Goal: Download file/media

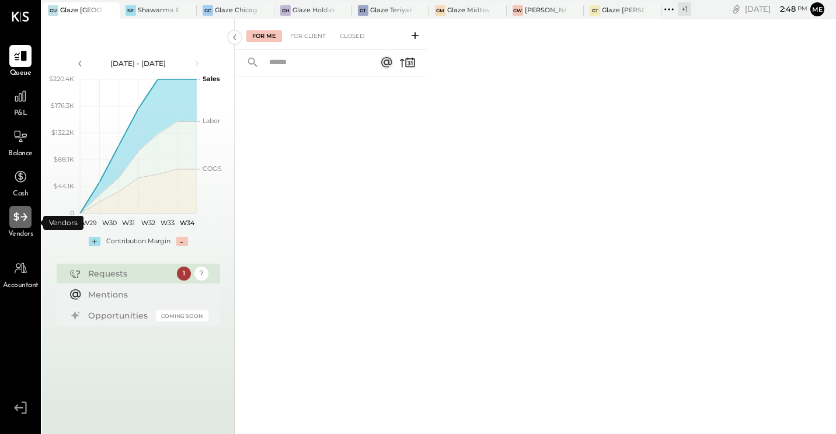
click at [17, 221] on icon at bounding box center [19, 217] width 13 height 9
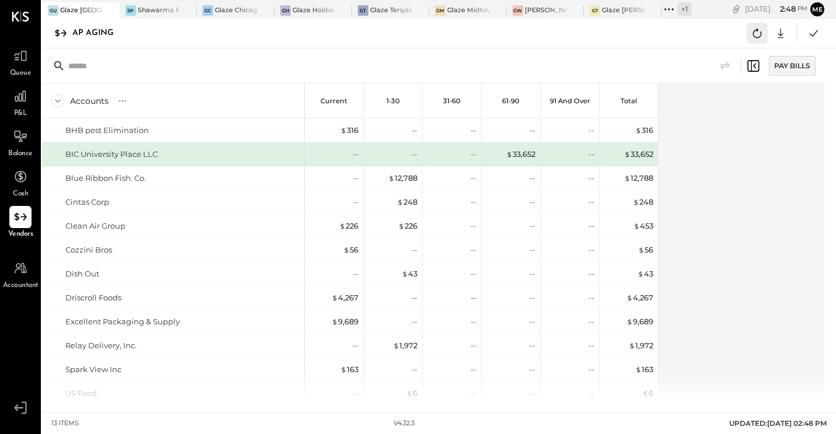
click at [753, 36] on icon at bounding box center [757, 33] width 15 height 15
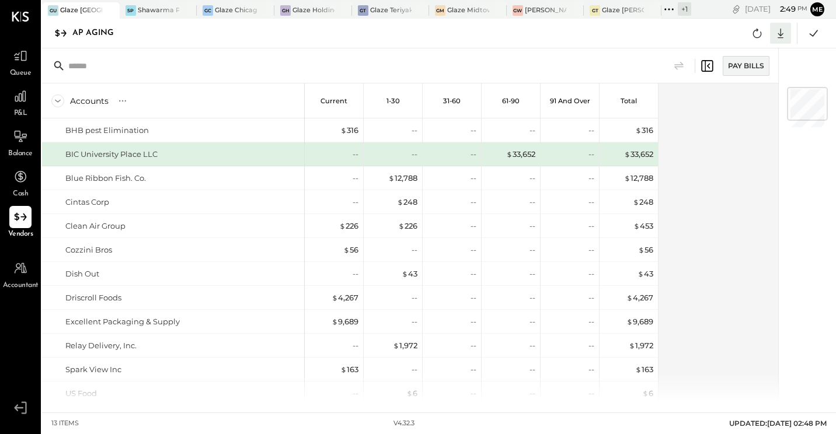
click at [782, 32] on icon at bounding box center [780, 33] width 15 height 15
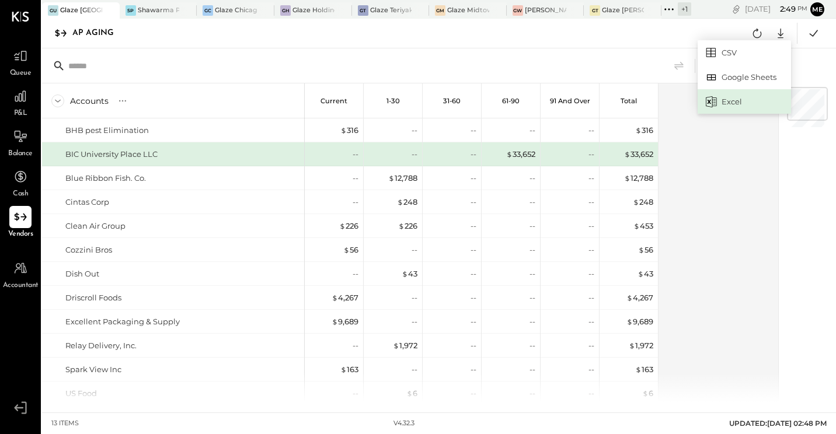
click at [721, 97] on div "Excel" at bounding box center [744, 101] width 93 height 25
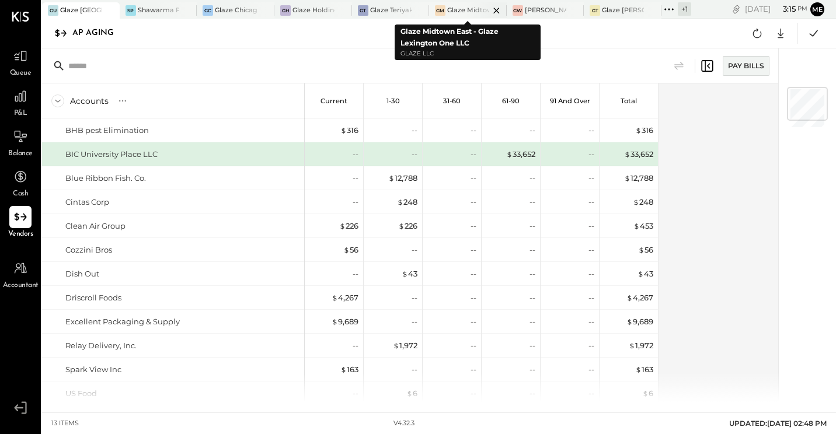
click at [466, 10] on div at bounding box center [486, 10] width 41 height 16
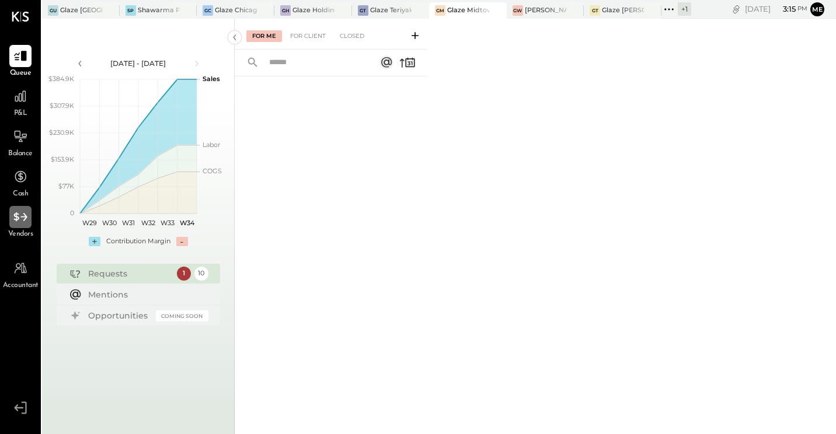
click at [23, 221] on icon at bounding box center [20, 217] width 15 height 15
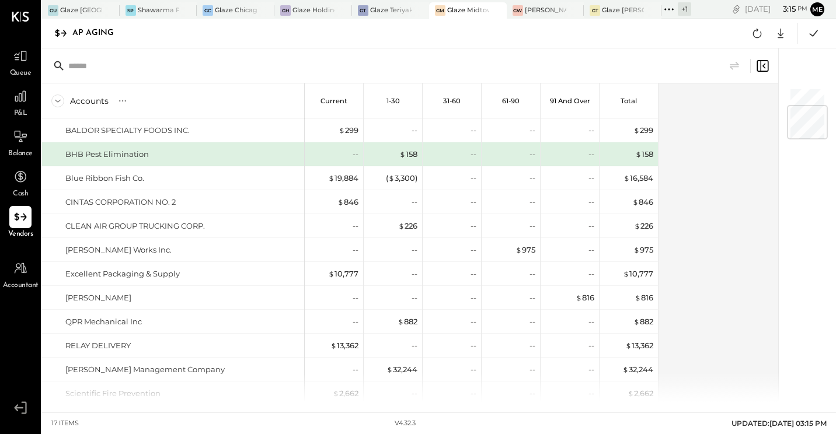
scroll to position [152, 0]
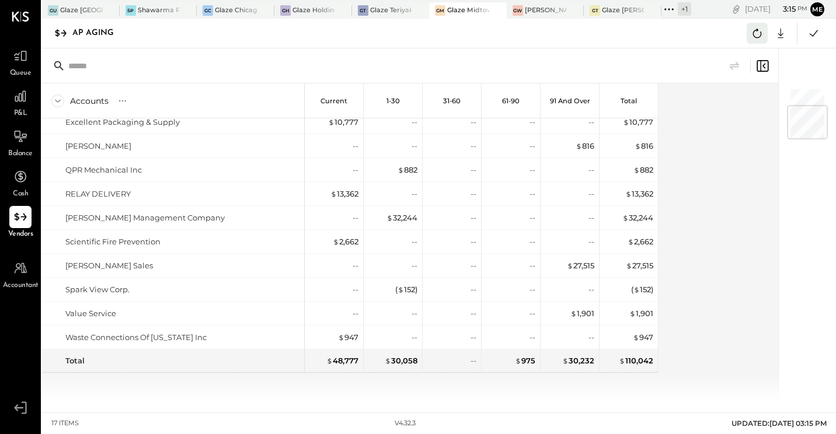
click at [756, 25] on button at bounding box center [757, 33] width 21 height 21
click at [778, 32] on icon at bounding box center [780, 33] width 15 height 15
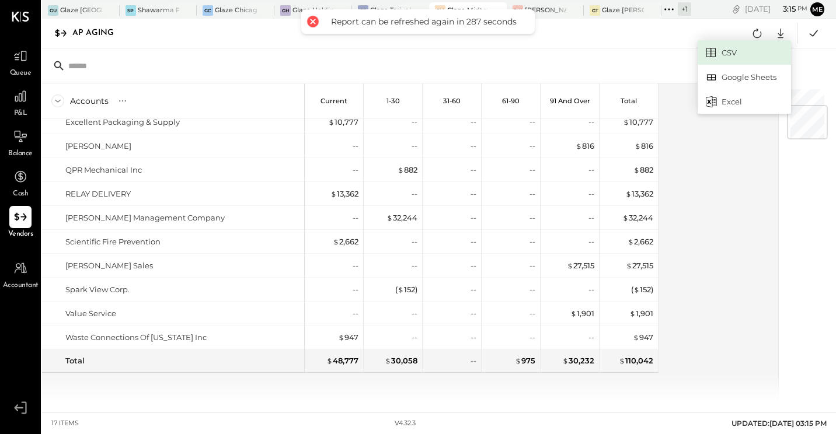
click at [735, 50] on link "CSV" at bounding box center [744, 52] width 93 height 25
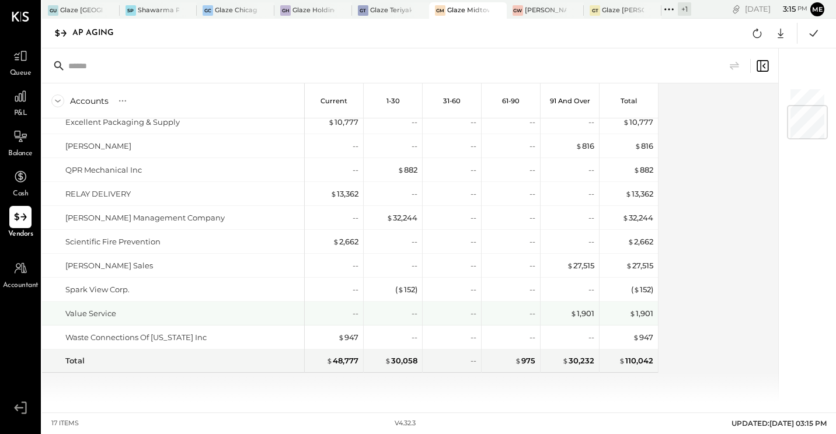
scroll to position [35, 0]
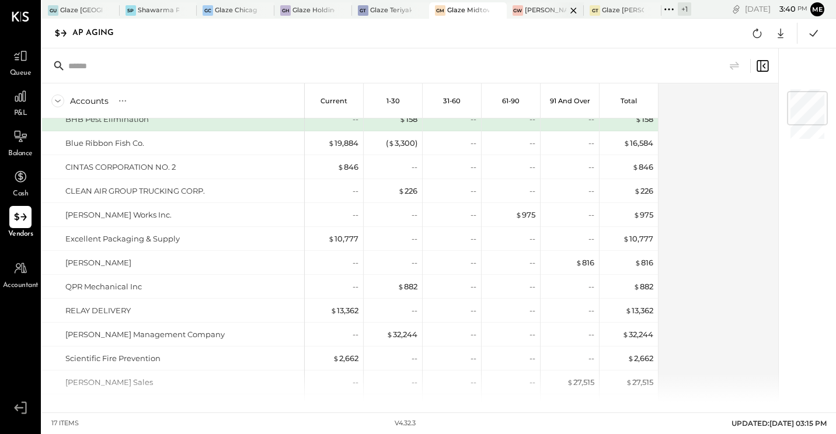
click at [531, 8] on div "[PERSON_NAME] - Glaze Williamsburg One LLC" at bounding box center [546, 10] width 42 height 9
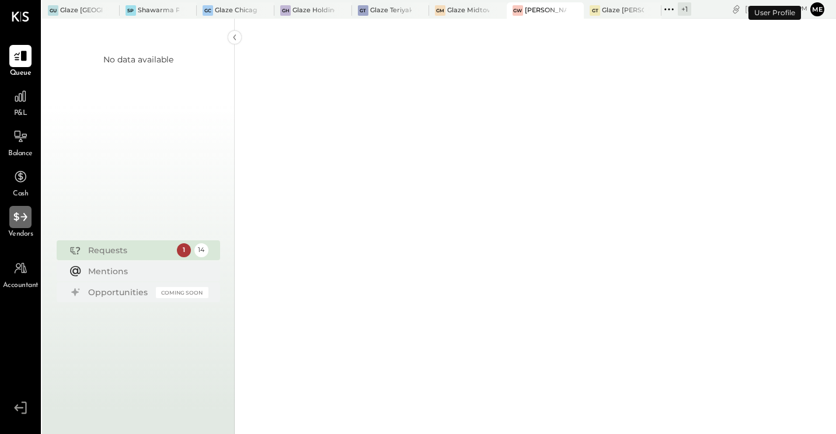
click at [15, 221] on icon at bounding box center [20, 217] width 15 height 15
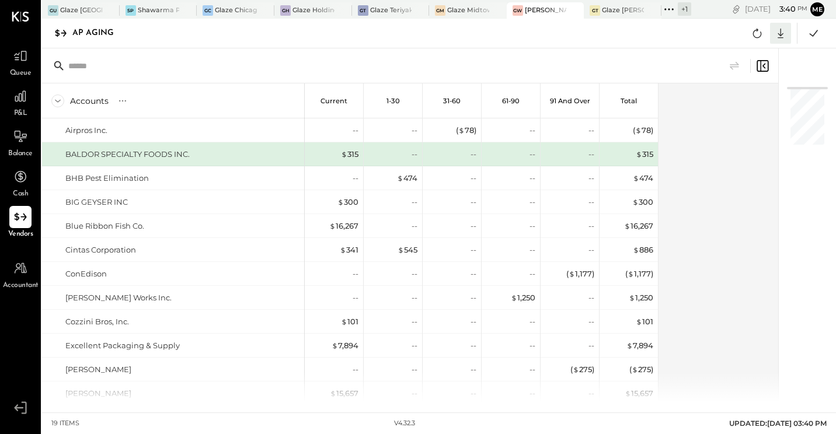
click at [774, 33] on icon at bounding box center [780, 33] width 15 height 15
click at [723, 53] on link "CSV" at bounding box center [744, 52] width 93 height 25
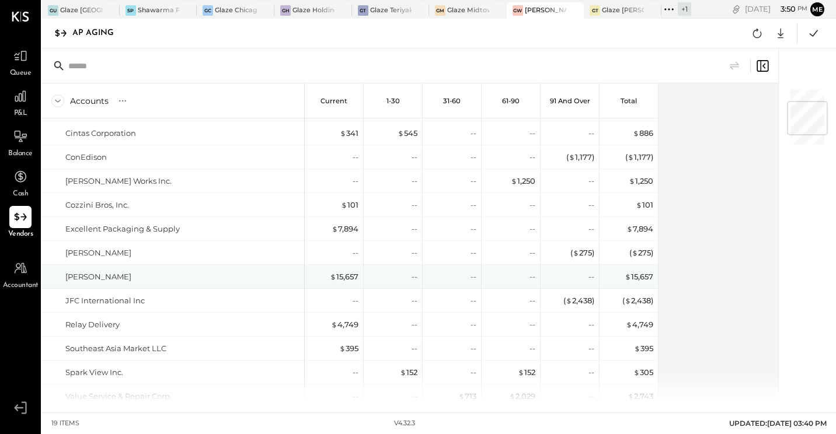
scroll to position [200, 0]
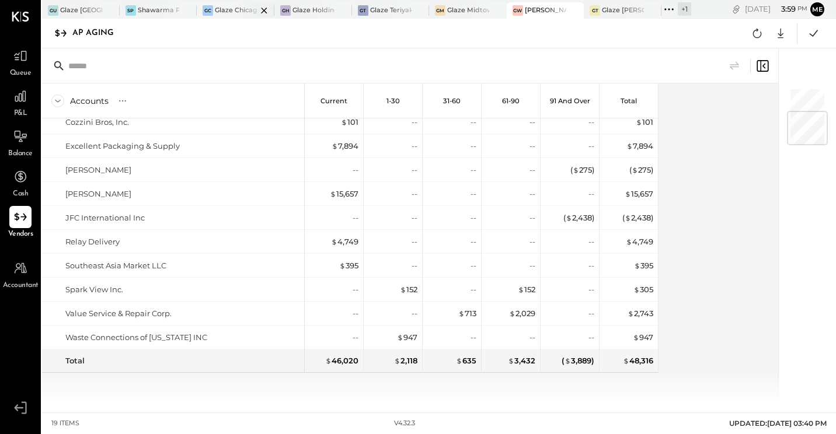
click at [234, 13] on div at bounding box center [254, 10] width 41 height 16
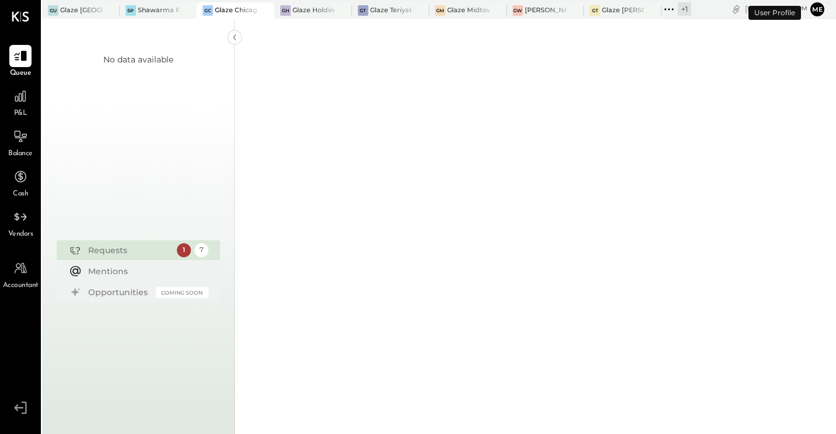
click at [29, 236] on span "Vendors" at bounding box center [20, 234] width 25 height 11
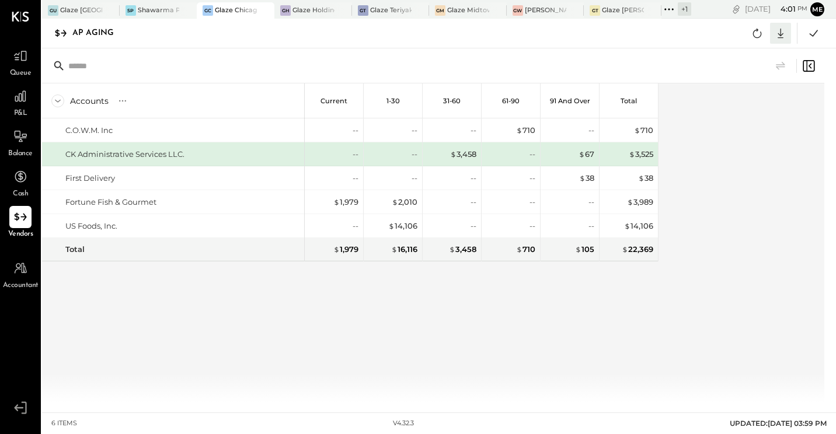
click at [784, 33] on icon at bounding box center [780, 33] width 15 height 15
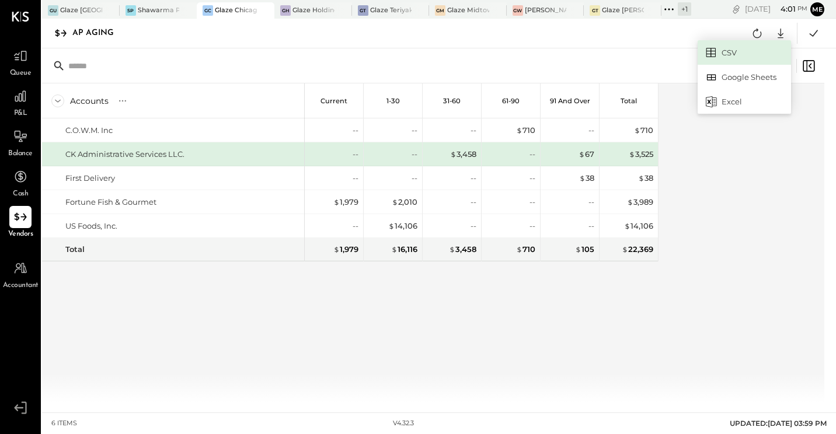
click at [750, 46] on link "CSV" at bounding box center [744, 52] width 93 height 25
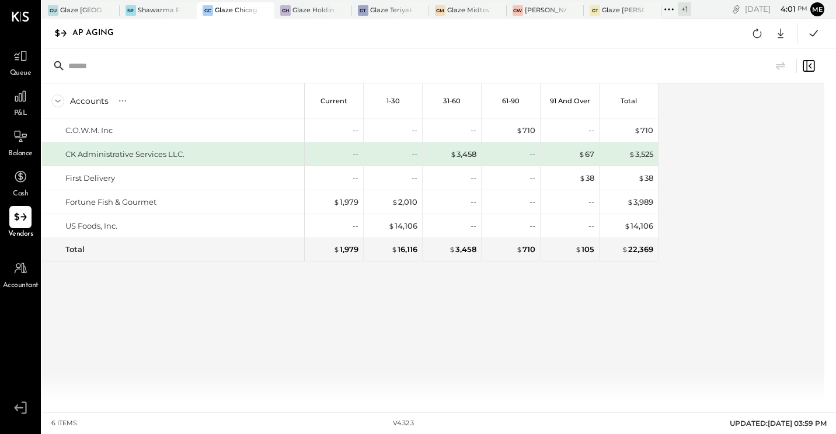
click at [287, 321] on div "Accounts S % GL Current 1-30 31-60 61-90 91 and Over Total C.O.W.M. Inc CK Admi…" at bounding box center [350, 242] width 617 height 319
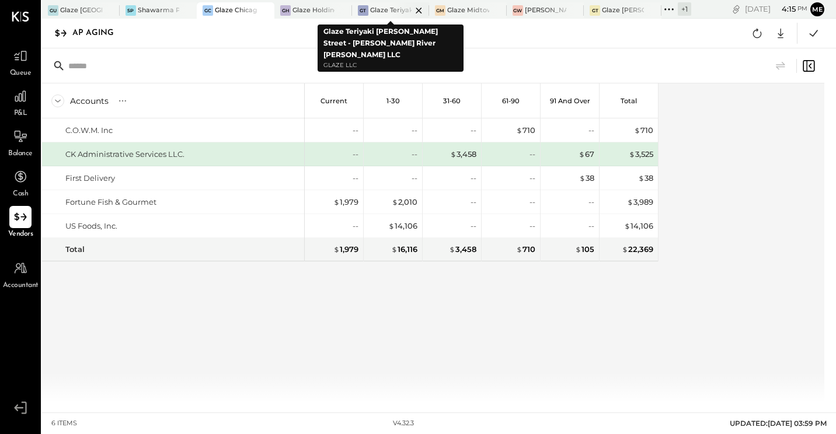
click at [396, 12] on div at bounding box center [408, 10] width 41 height 16
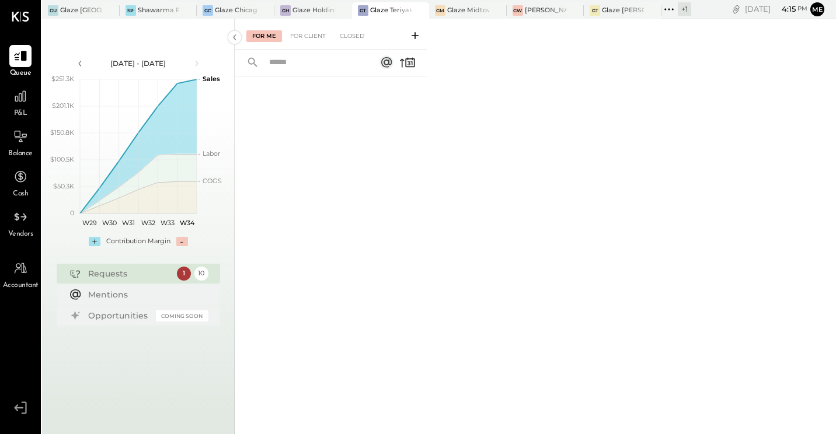
click at [13, 237] on span "Vendors" at bounding box center [20, 234] width 25 height 11
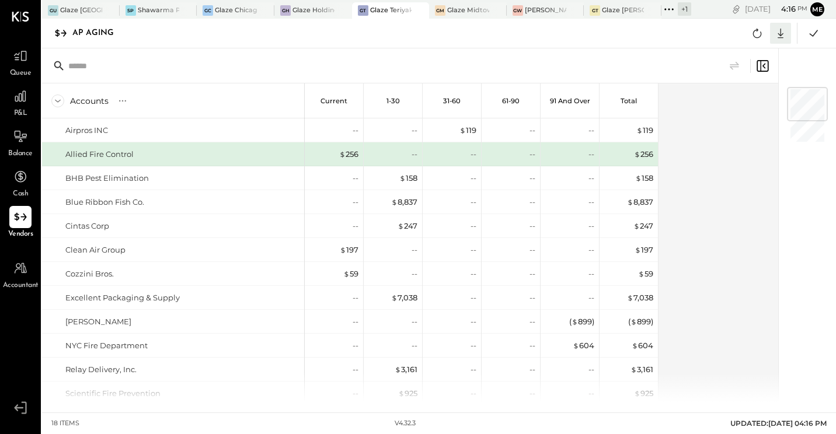
click at [775, 36] on icon at bounding box center [780, 33] width 15 height 15
click at [734, 50] on link "CSV" at bounding box center [744, 52] width 93 height 25
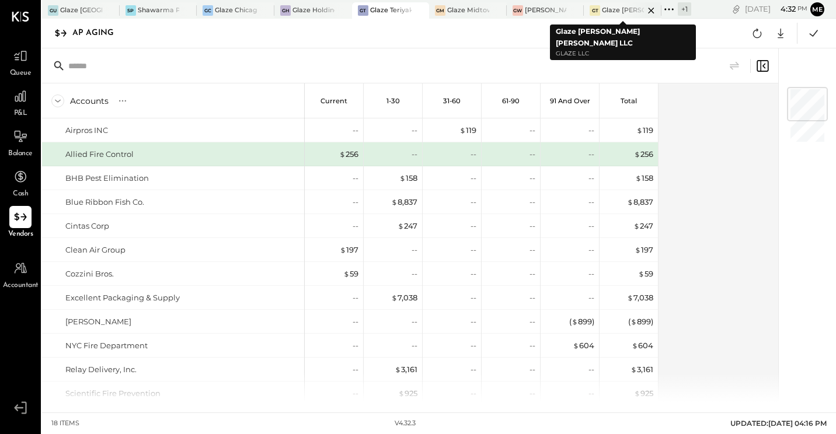
click at [625, 12] on div at bounding box center [641, 10] width 41 height 16
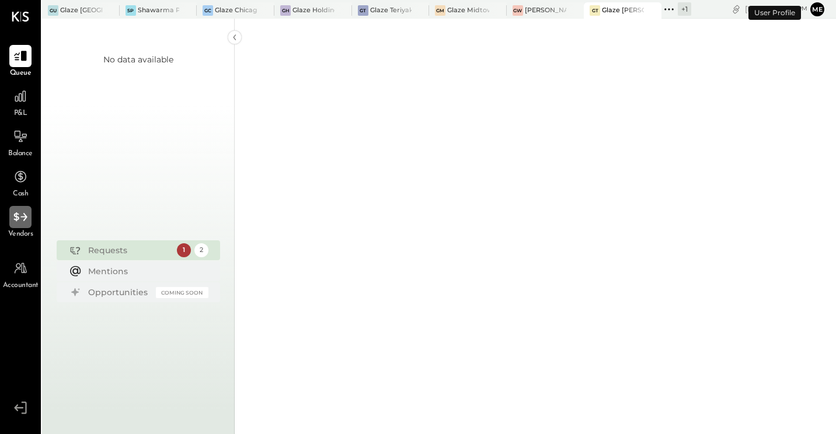
click at [23, 213] on icon at bounding box center [20, 217] width 15 height 15
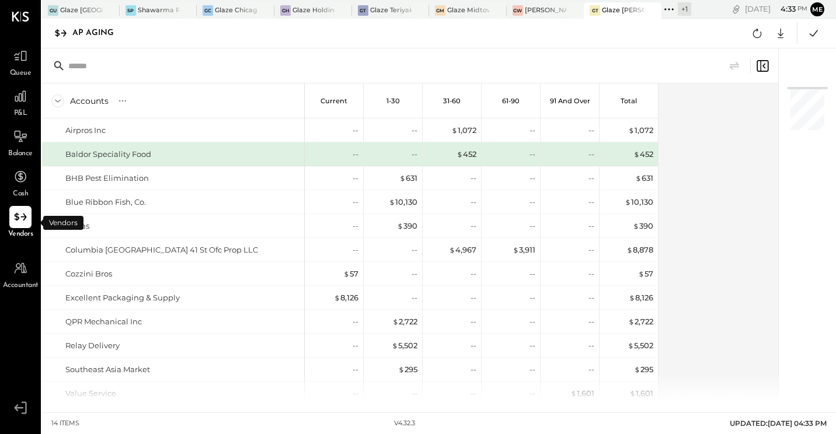
click at [8, 220] on div "Vendors" at bounding box center [20, 223] width 25 height 34
click at [779, 30] on icon at bounding box center [780, 33] width 15 height 15
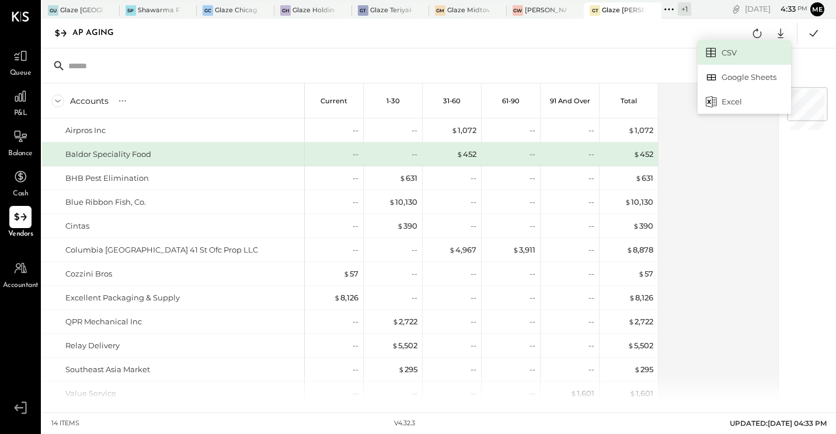
click at [738, 56] on link "CSV" at bounding box center [744, 52] width 93 height 25
click at [306, 6] on div "Glaze Holdings - Glaze Teriyaki Holdings LLC" at bounding box center [314, 10] width 42 height 9
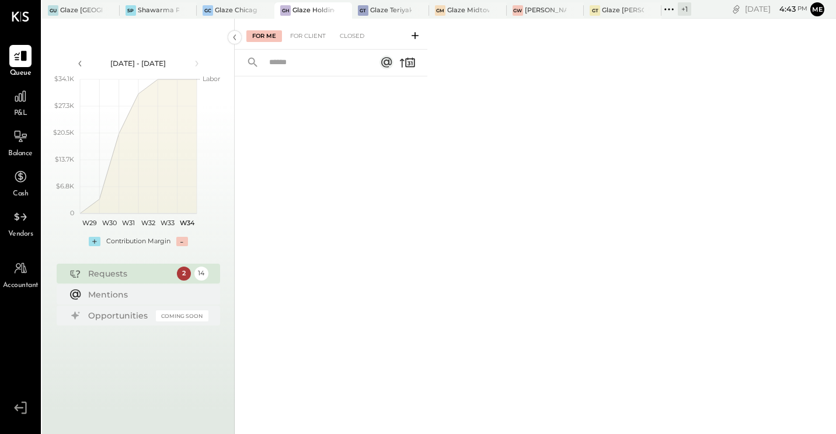
click at [15, 229] on span "Vendors" at bounding box center [20, 234] width 25 height 11
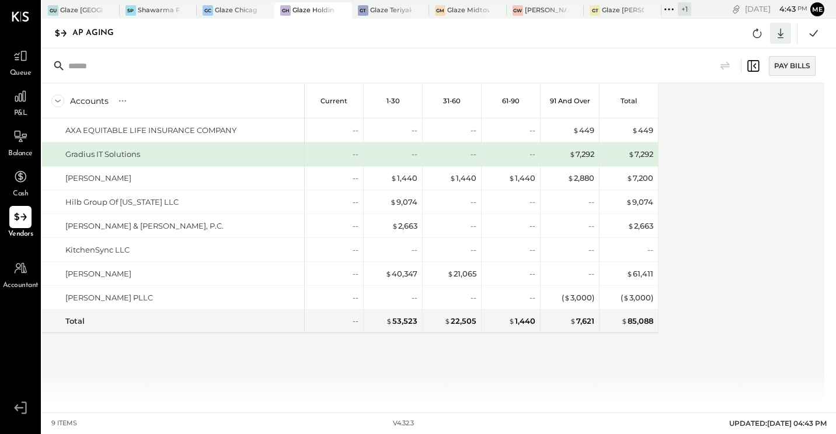
click at [779, 34] on icon at bounding box center [781, 34] width 6 height 10
click at [737, 57] on link "CSV" at bounding box center [744, 52] width 93 height 25
